Goal: Information Seeking & Learning: Learn about a topic

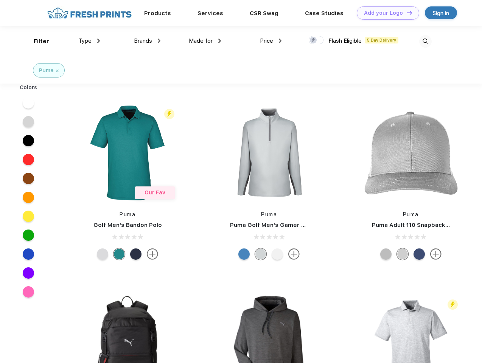
click at [385, 13] on link "Add your Logo Design Tool" at bounding box center [388, 12] width 62 height 13
click at [0, 0] on div "Design Tool" at bounding box center [0, 0] width 0 height 0
click at [406, 12] on link "Add your Logo Design Tool" at bounding box center [388, 12] width 62 height 13
click at [36, 41] on div "Filter" at bounding box center [42, 41] width 16 height 9
click at [89, 41] on span "Type" at bounding box center [84, 40] width 13 height 7
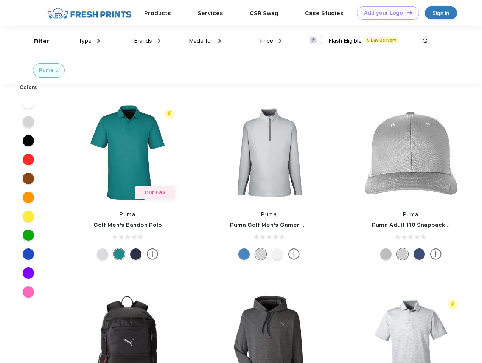
click at [147, 41] on span "Brands" at bounding box center [143, 40] width 18 height 7
click at [205, 41] on span "Made for" at bounding box center [201, 40] width 24 height 7
click at [271, 41] on span "Price" at bounding box center [266, 40] width 13 height 7
click at [317, 41] on div at bounding box center [316, 40] width 15 height 8
click at [314, 41] on input "checkbox" at bounding box center [311, 38] width 5 height 5
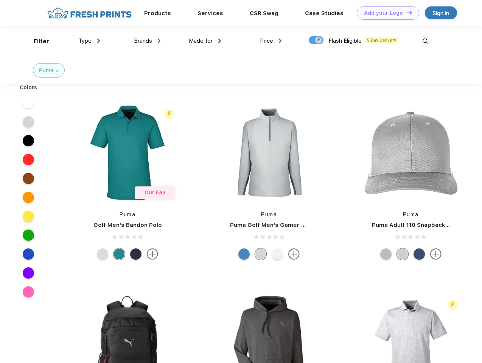
click at [426, 41] on img at bounding box center [425, 41] width 12 height 12
